Goal: Find specific page/section: Find specific page/section

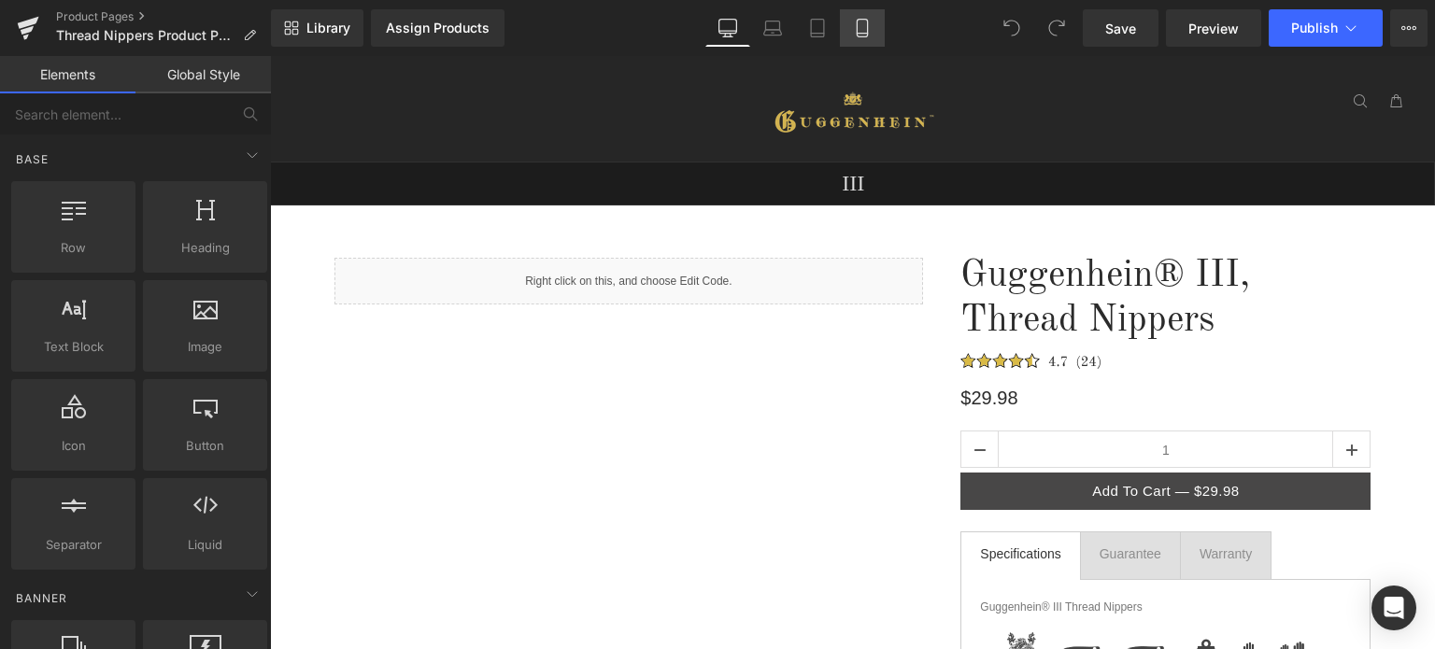
click at [866, 32] on icon at bounding box center [862, 28] width 19 height 19
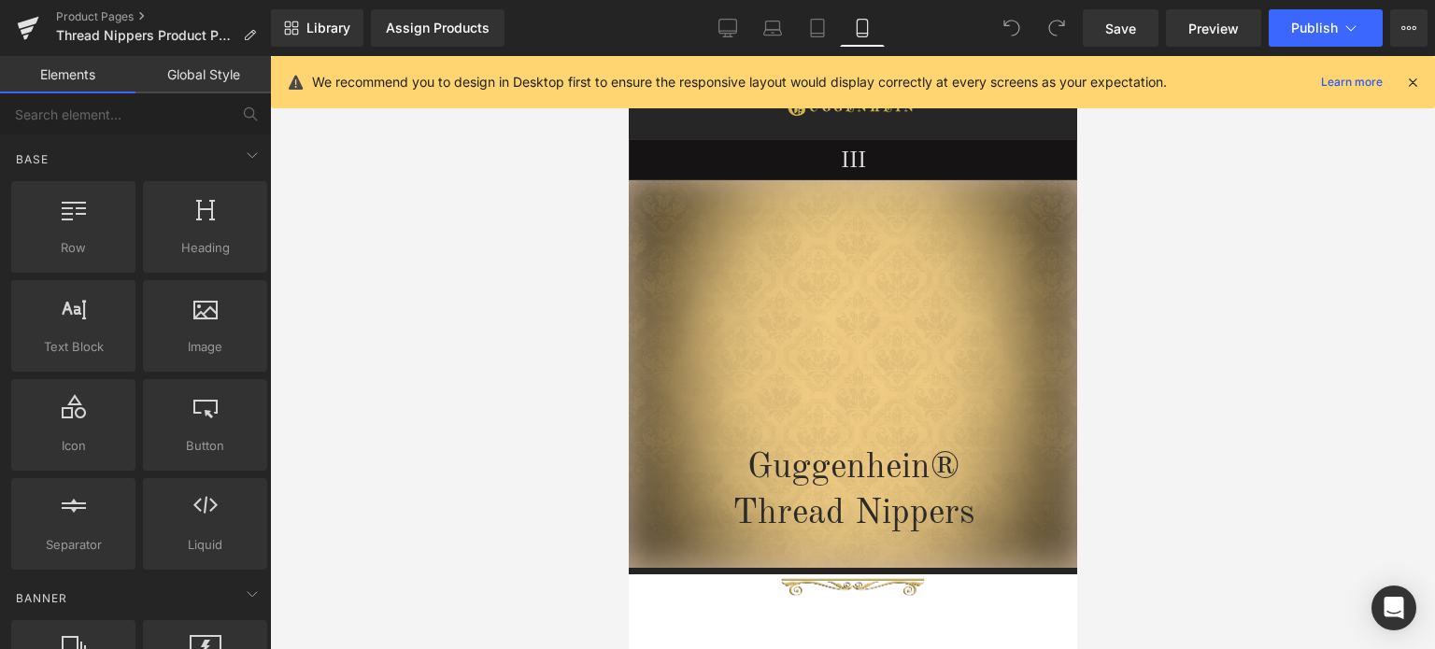
click at [1410, 80] on icon at bounding box center [1413, 82] width 17 height 17
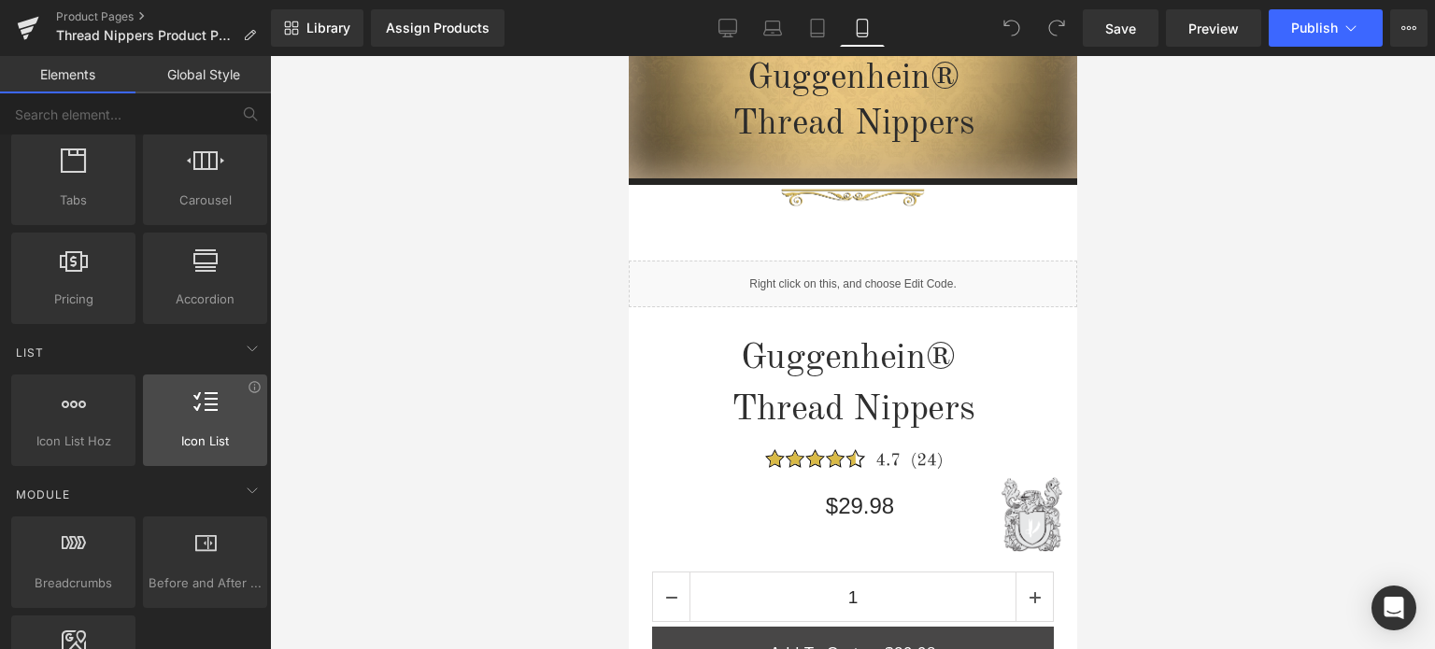
scroll to position [654, 0]
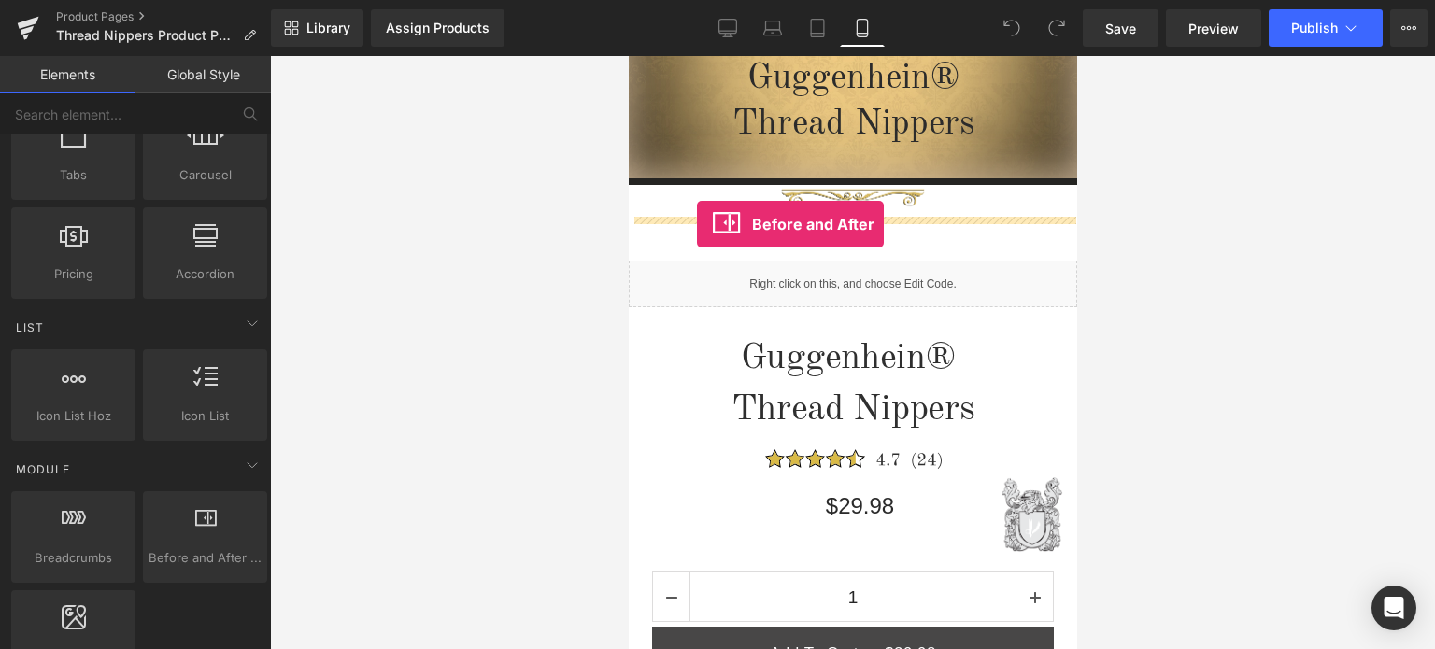
drag, startPoint x: 830, startPoint y: 591, endPoint x: 696, endPoint y: 224, distance: 389.9
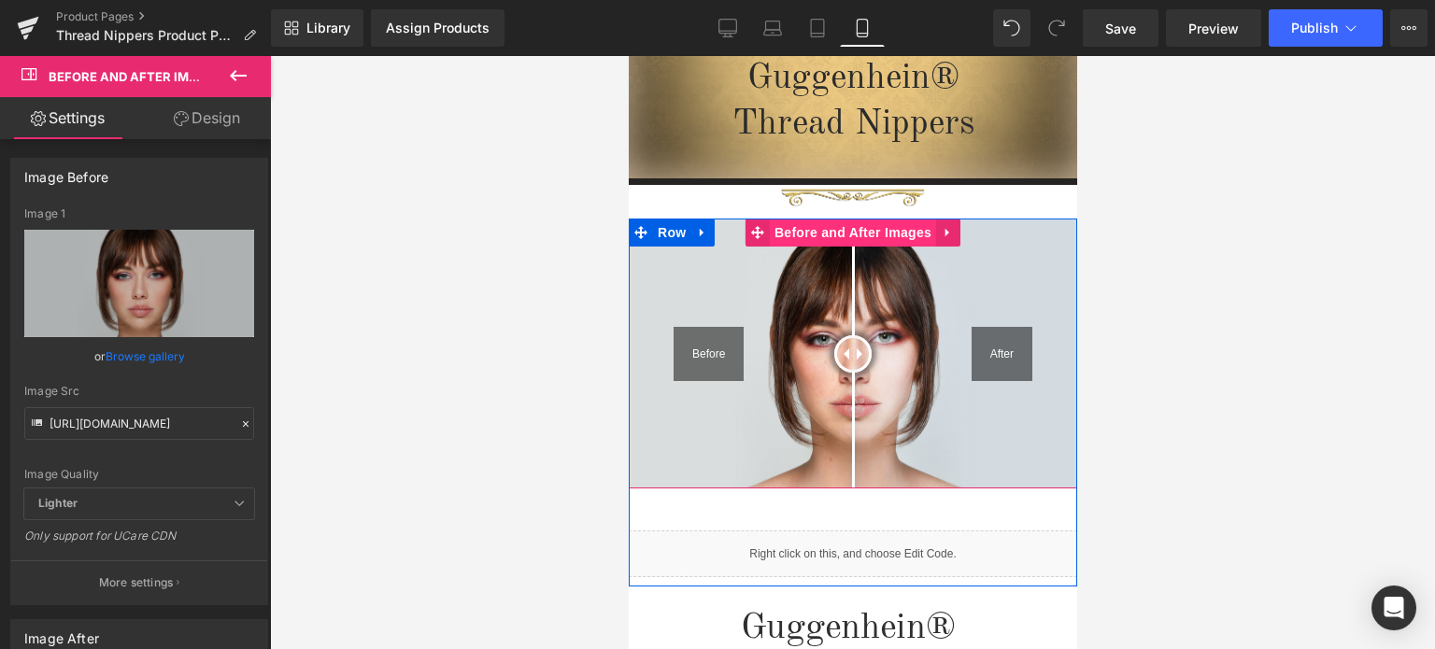
click at [849, 241] on span "Before and After Images" at bounding box center [852, 233] width 166 height 28
click at [840, 350] on div at bounding box center [848, 353] width 37 height 37
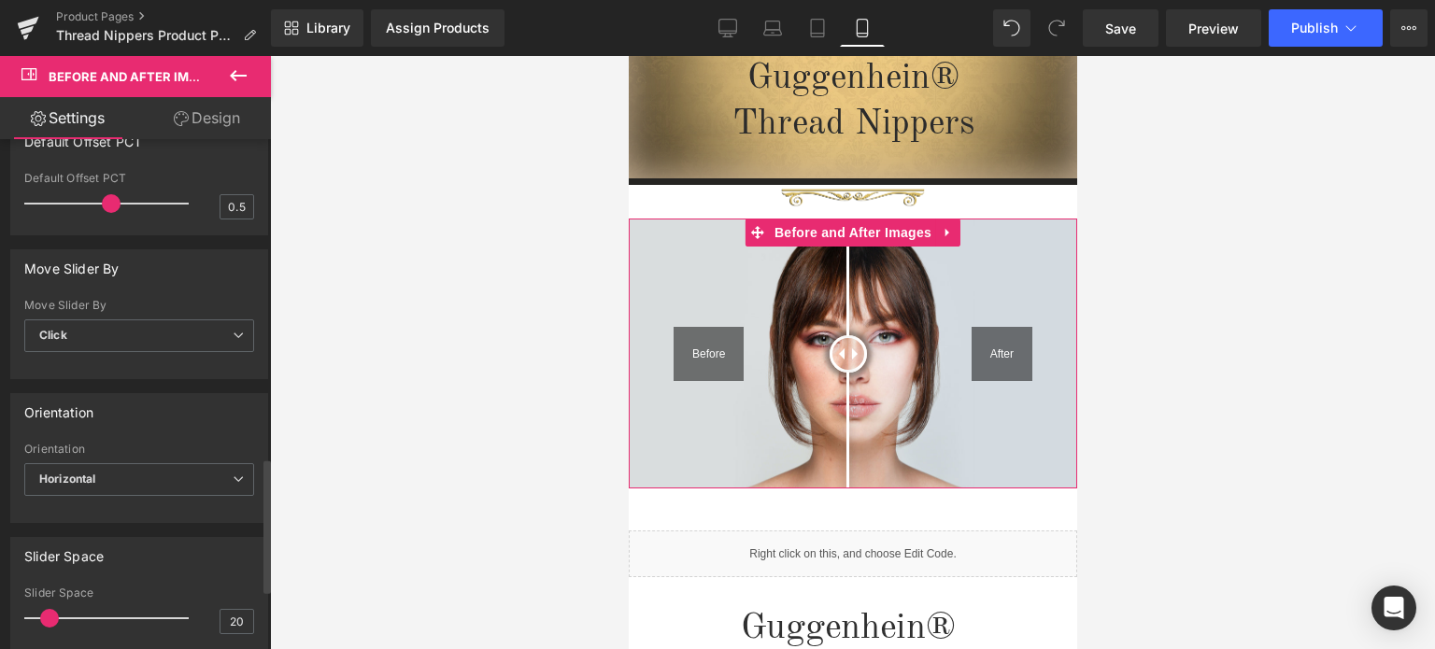
scroll to position [1215, 0]
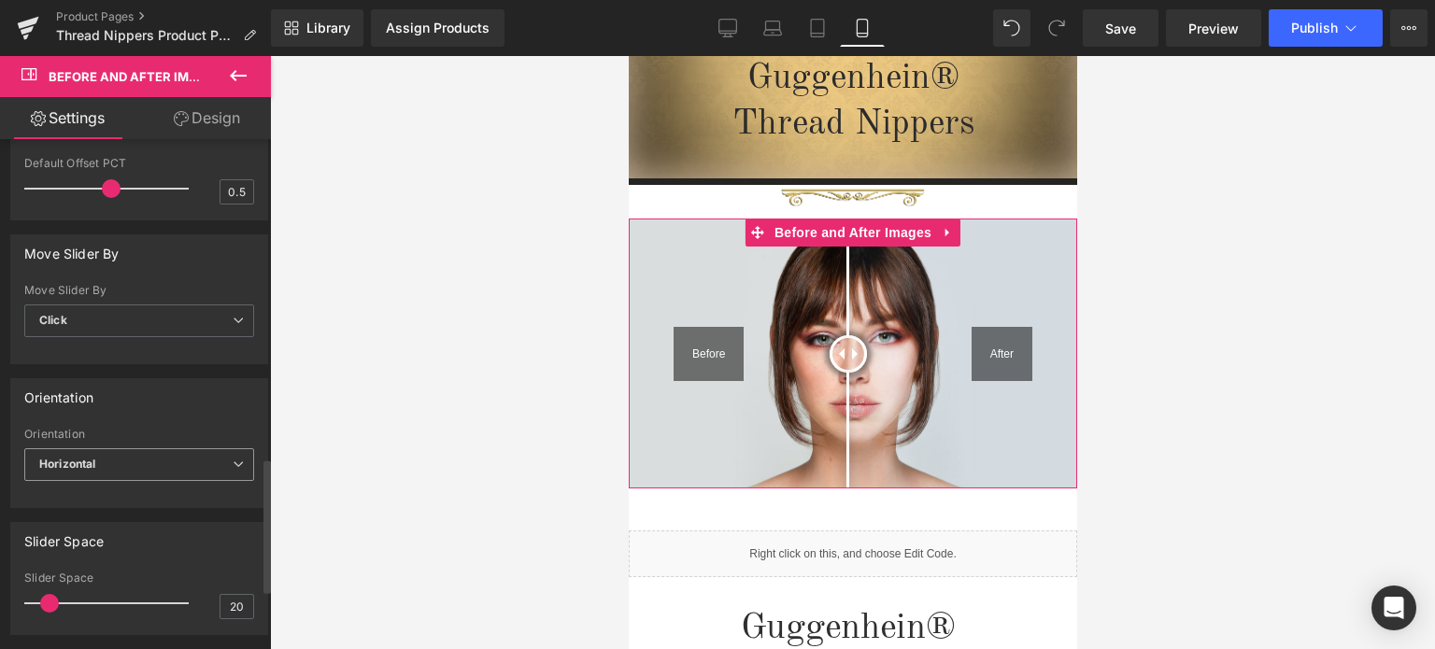
click at [151, 470] on span "Horizontal" at bounding box center [139, 465] width 230 height 33
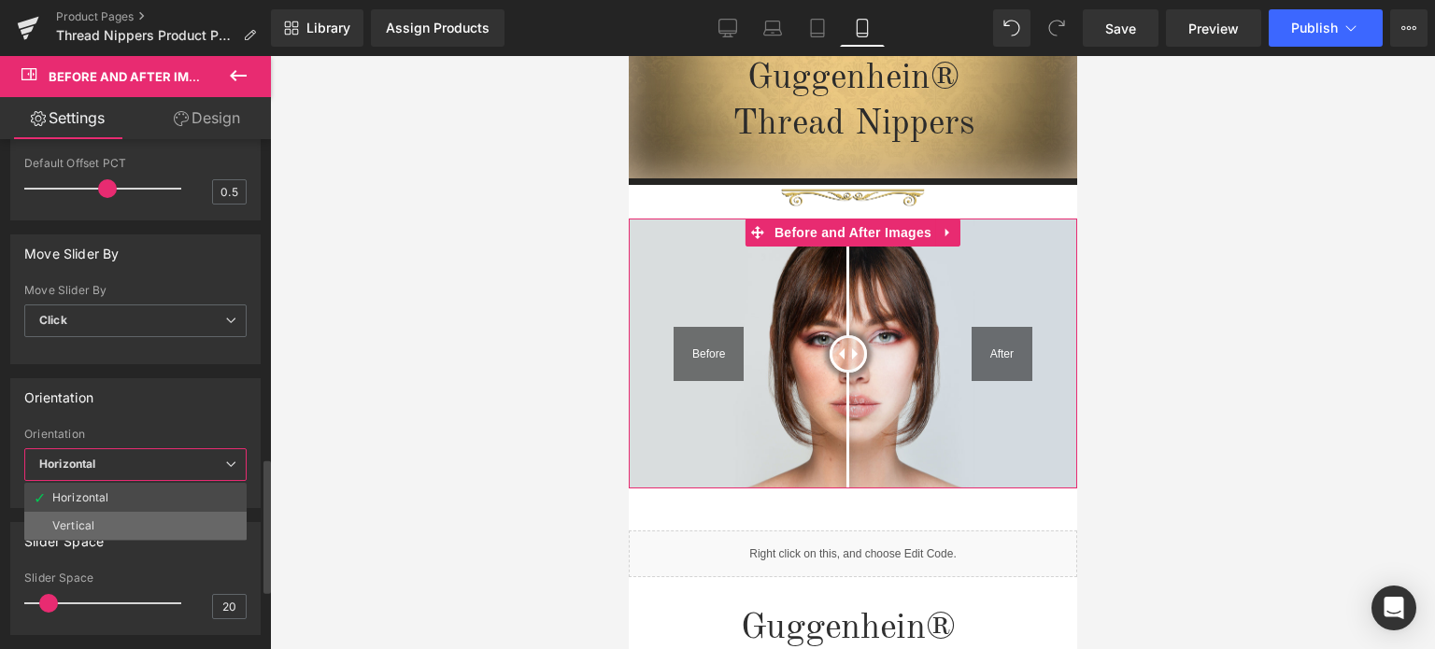
click at [118, 514] on li "Vertical" at bounding box center [135, 526] width 222 height 28
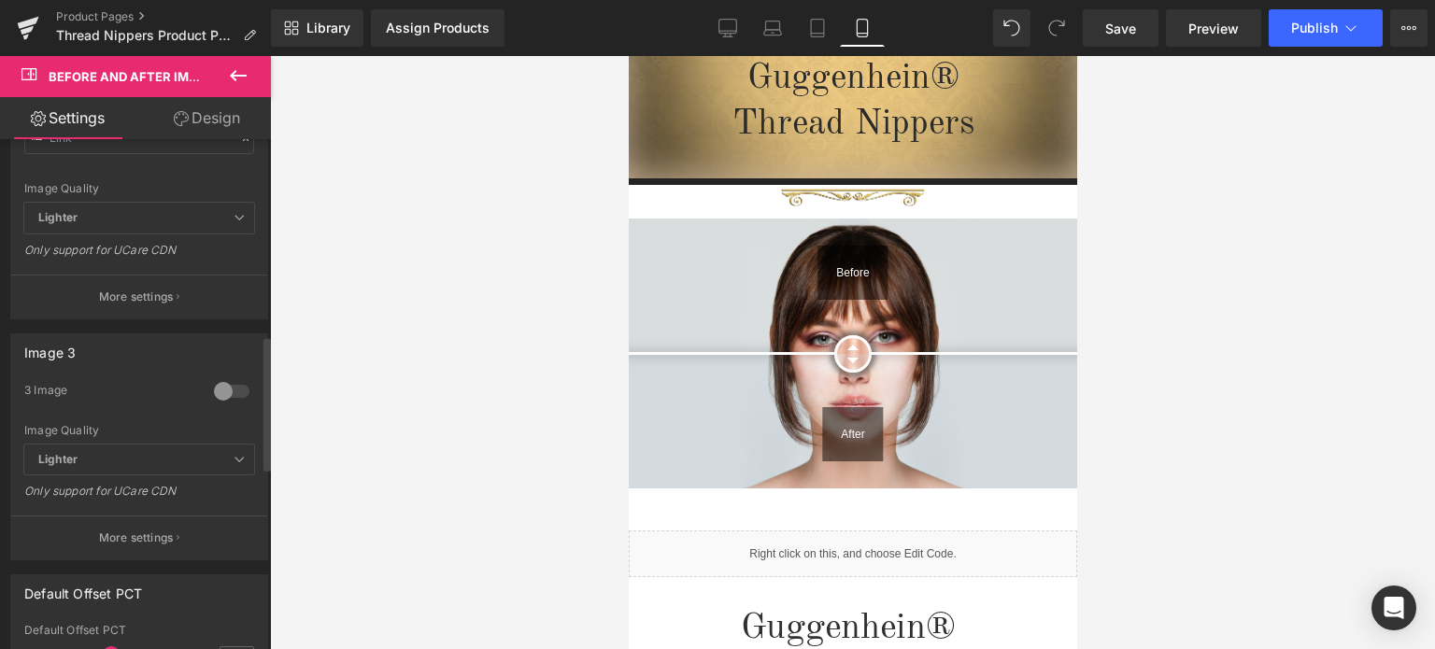
scroll to position [280, 0]
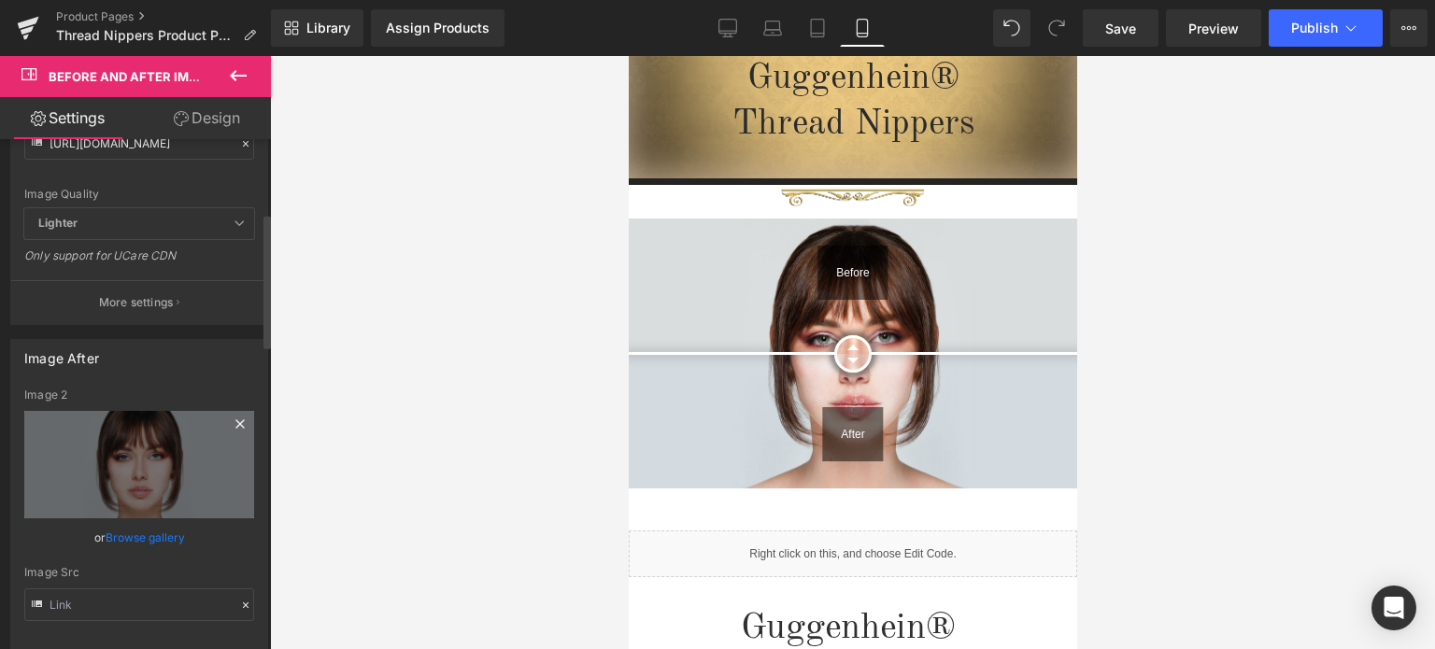
click at [235, 428] on icon at bounding box center [240, 424] width 22 height 22
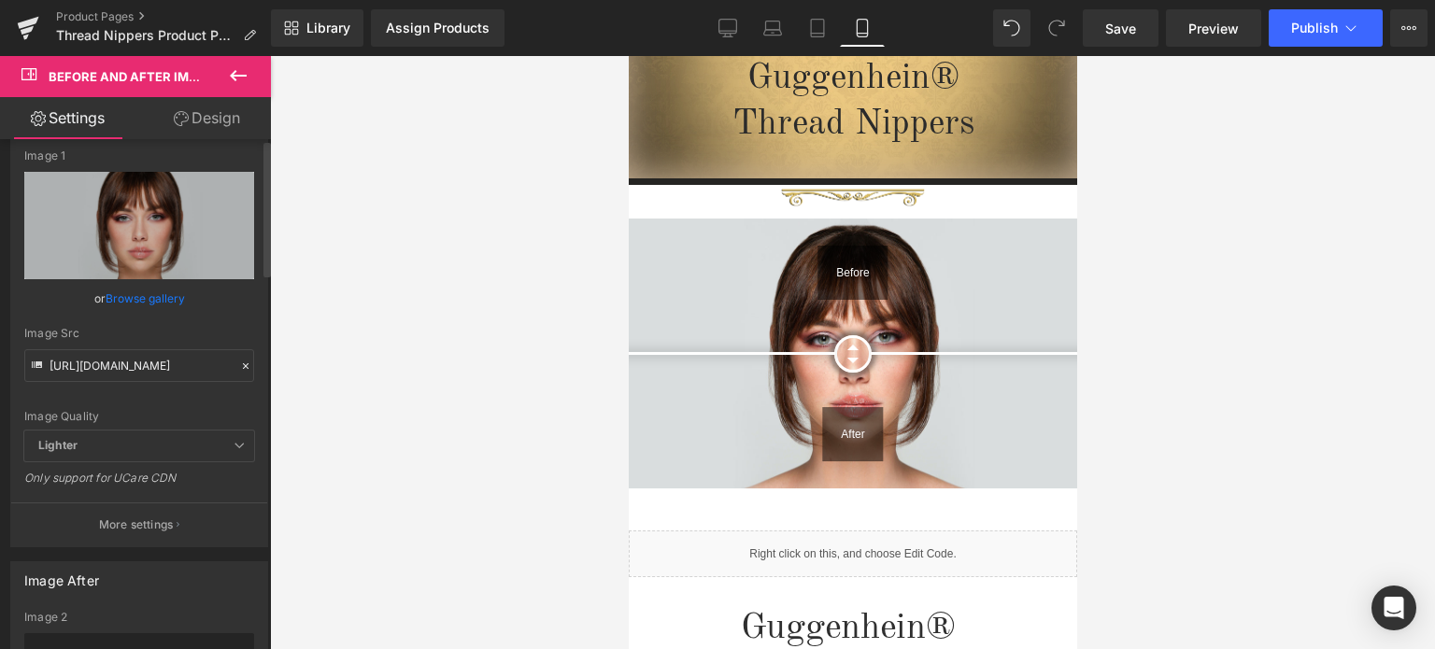
scroll to position [0, 0]
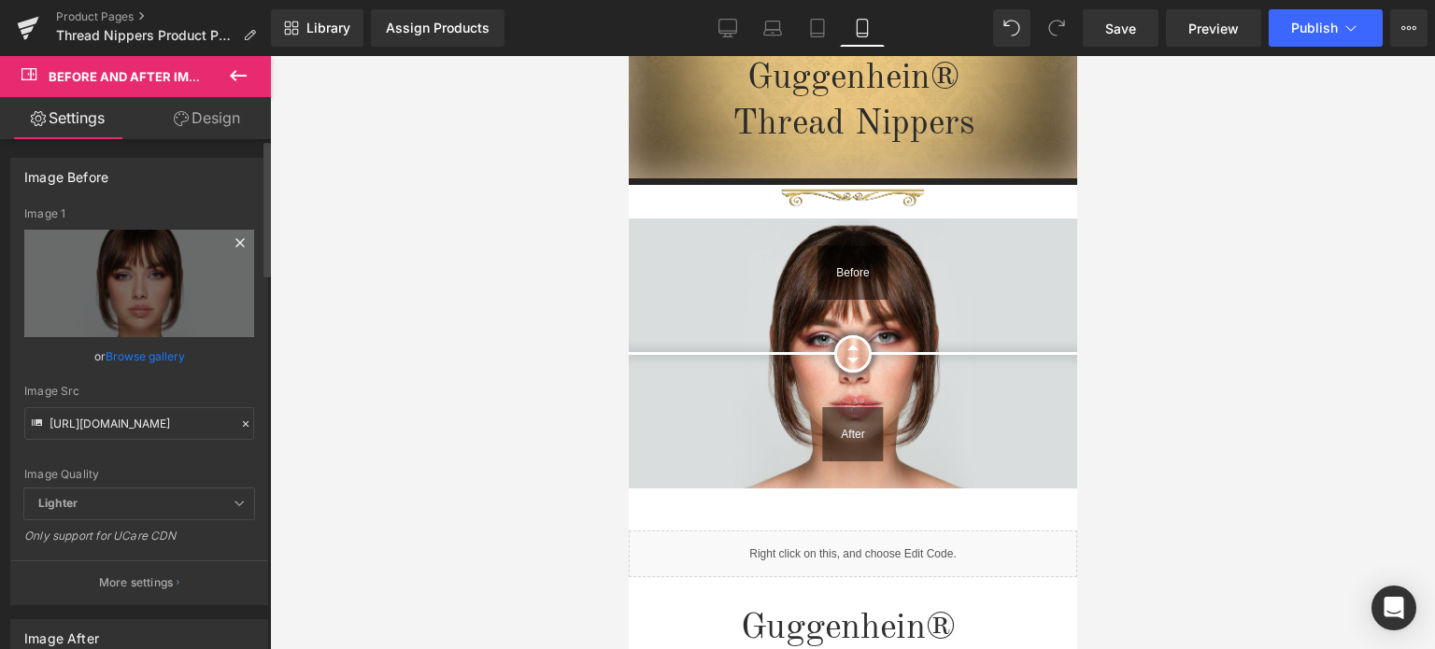
click at [235, 242] on icon at bounding box center [240, 243] width 22 height 22
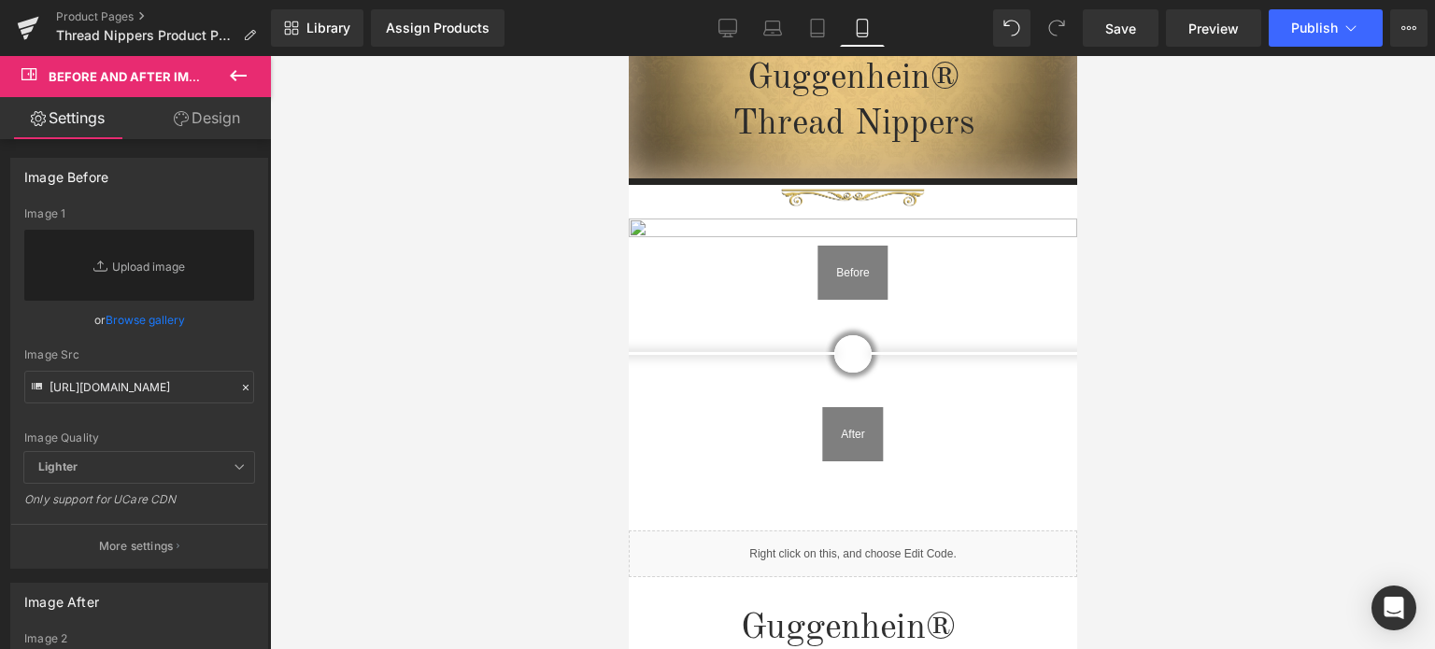
drag, startPoint x: 236, startPoint y: 78, endPoint x: 249, endPoint y: 82, distance: 13.0
click at [239, 78] on icon at bounding box center [238, 75] width 22 height 22
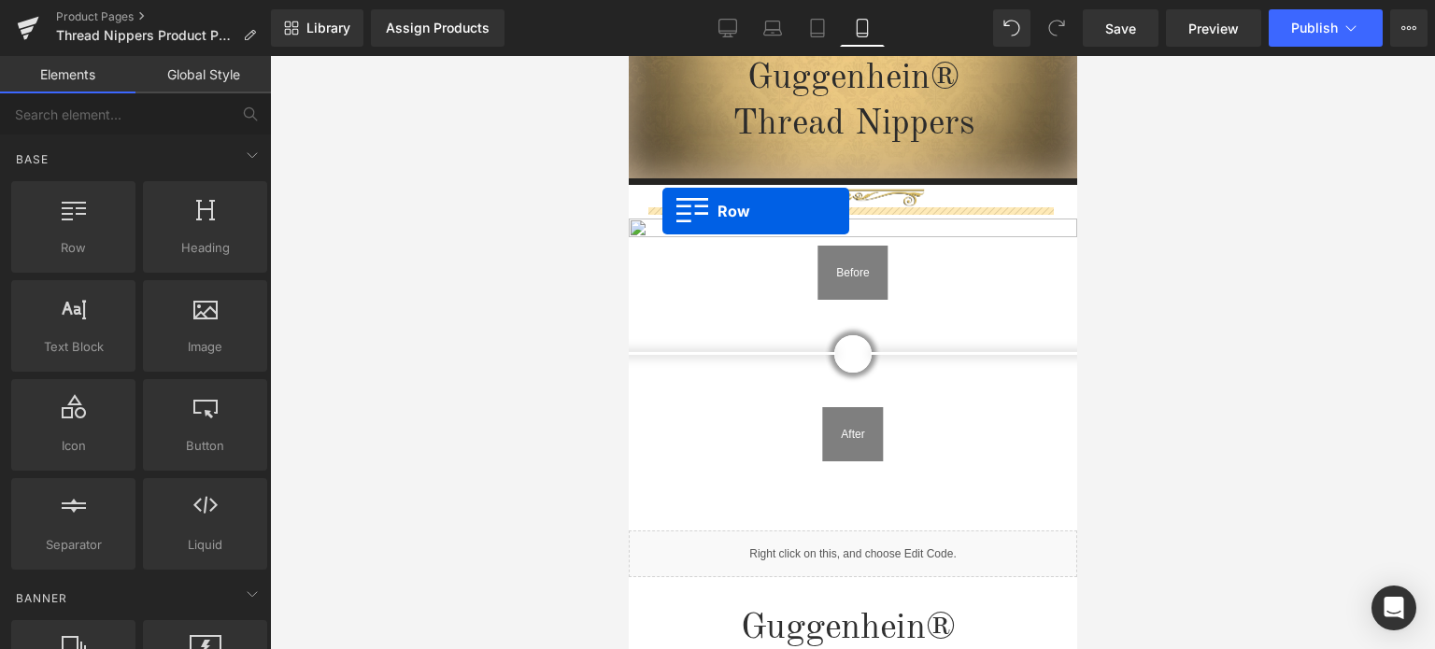
drag, startPoint x: 734, startPoint y: 295, endPoint x: 662, endPoint y: 211, distance: 110.7
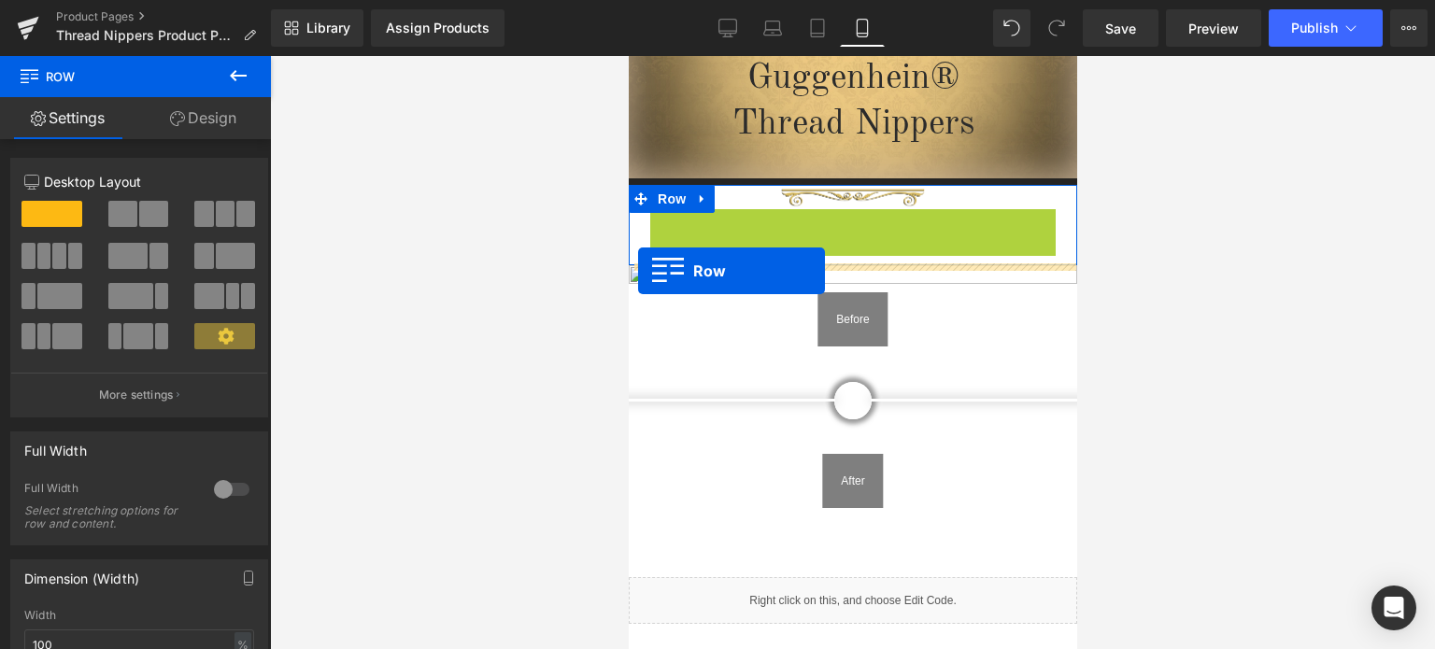
drag, startPoint x: 649, startPoint y: 221, endPoint x: 638, endPoint y: 272, distance: 51.7
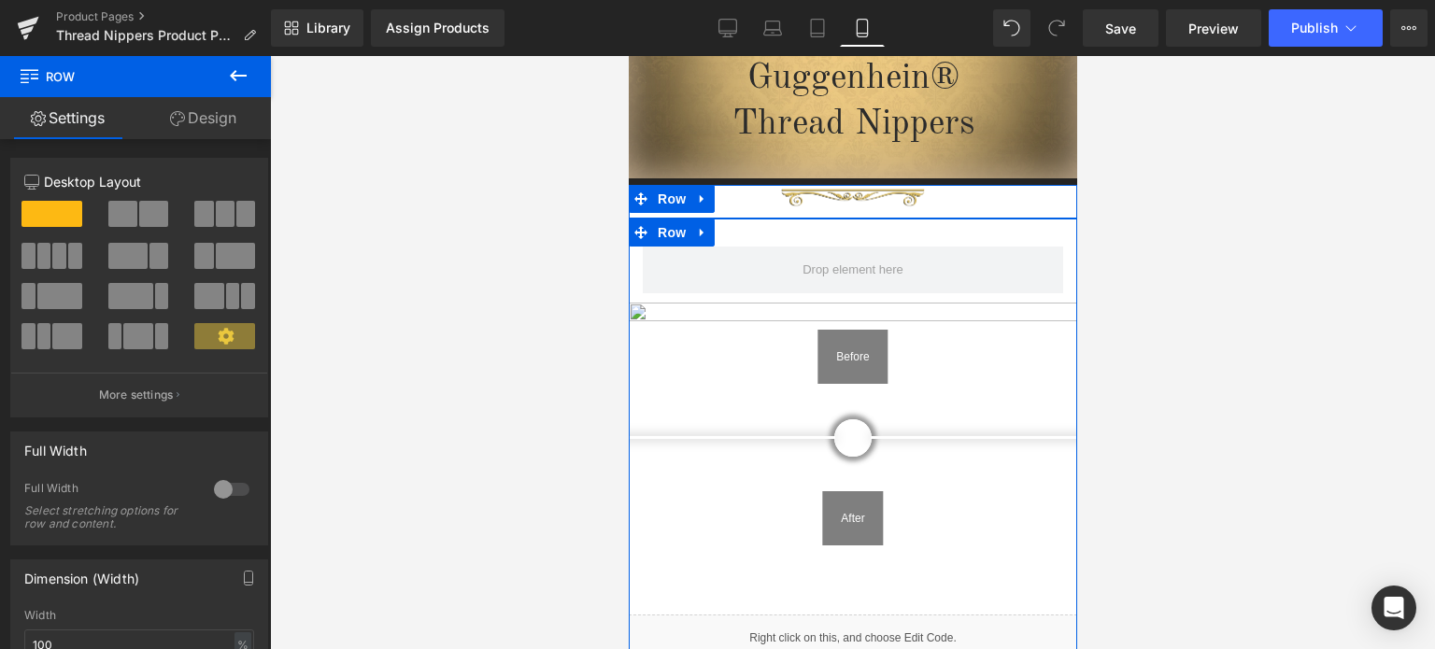
click at [695, 226] on icon at bounding box center [701, 233] width 13 height 14
click at [745, 235] on icon at bounding box center [750, 232] width 13 height 13
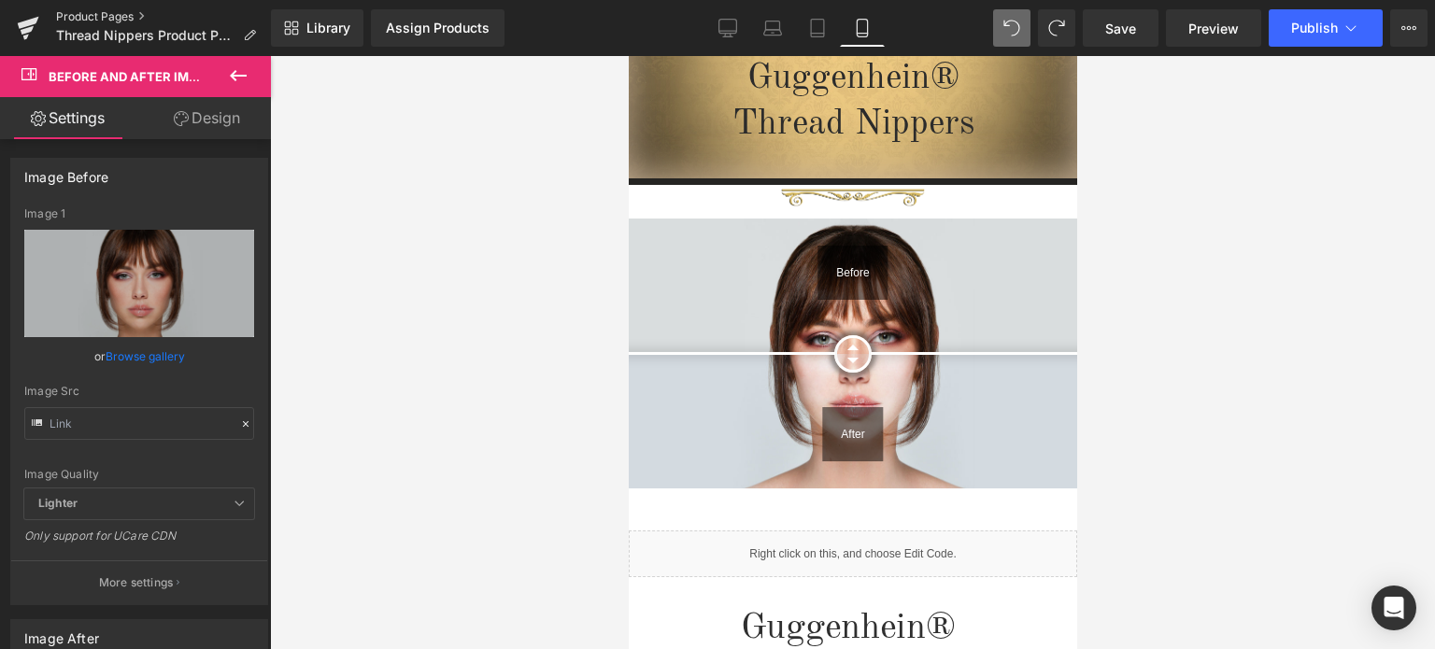
click at [104, 14] on link "Product Pages" at bounding box center [163, 16] width 215 height 15
